Goal: Entertainment & Leisure: Consume media (video, audio)

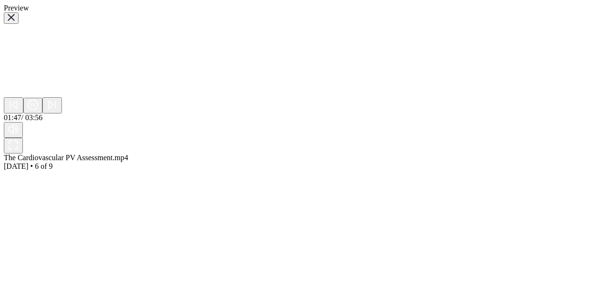
click at [415, 129] on div "Preview Sorry, your browser doesn‘t support embedded videos 01:47 / 03:56 The C…" at bounding box center [303, 87] width 599 height 167
click at [381, 97] on div "Sorry, your browser doesn‘t support embedded videos" at bounding box center [303, 60] width 599 height 73
click at [365, 154] on div "The Cardiovascular PV Assessment.mp4 [DATE] • 6 of 9" at bounding box center [303, 162] width 599 height 17
click at [20, 111] on icon "button" at bounding box center [14, 105] width 12 height 12
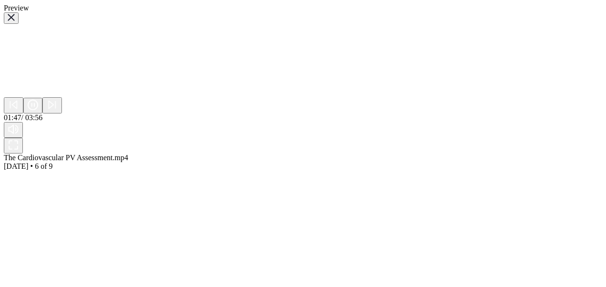
click at [53, 109] on icon "button" at bounding box center [51, 105] width 5 height 8
click at [256, 97] on div at bounding box center [256, 97] width 505 height 0
drag, startPoint x: 289, startPoint y: 238, endPoint x: 242, endPoint y: 243, distance: 47.4
click at [242, 154] on div "01:47 / 03:56" at bounding box center [303, 125] width 599 height 56
click at [230, 97] on div at bounding box center [256, 97] width 505 height 0
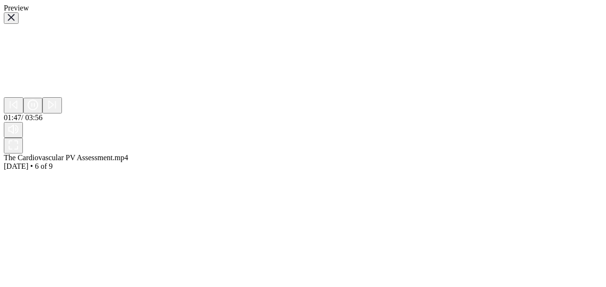
scroll to position [7, 0]
click at [15, 21] on icon "button" at bounding box center [11, 17] width 7 height 7
click at [15, 19] on icon "button" at bounding box center [11, 17] width 7 height 7
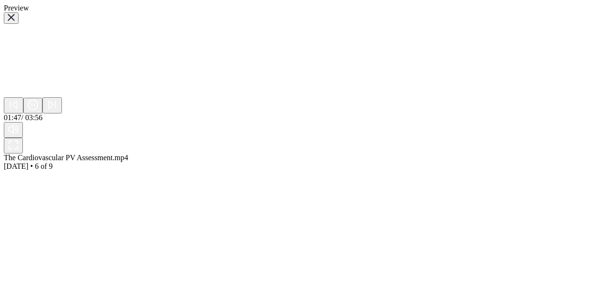
click at [15, 19] on icon "button" at bounding box center [11, 17] width 7 height 7
